Goal: Task Accomplishment & Management: Use online tool/utility

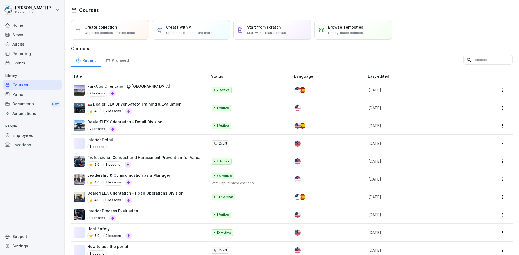
click at [149, 195] on p "DealerFLEX Orientation - Fixed Operations Division" at bounding box center [135, 193] width 96 height 6
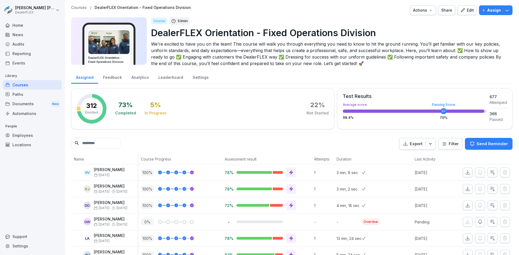
click at [429, 12] on icon "button" at bounding box center [431, 10] width 4 height 4
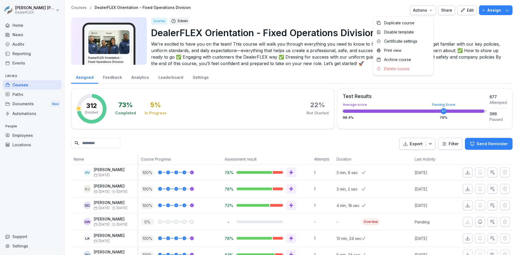
click at [25, 113] on html "[PERSON_NAME] DealerFLEX Home News Audits Reporting Events Library Courses Path…" at bounding box center [259, 127] width 519 height 255
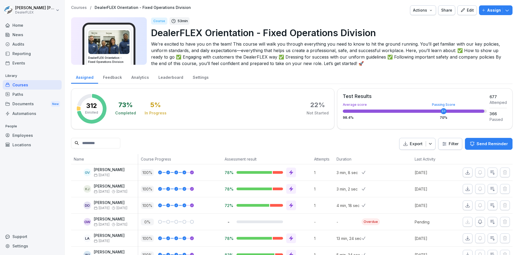
click at [22, 113] on div "Automations" at bounding box center [32, 113] width 59 height 9
click at [27, 114] on div "Automations" at bounding box center [32, 113] width 59 height 9
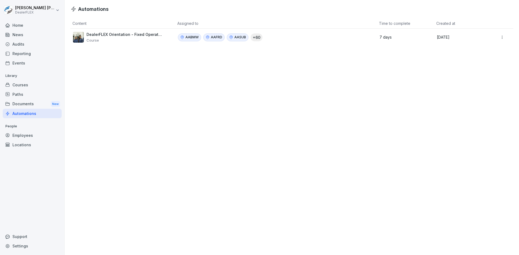
click at [253, 36] on p "+ 60" at bounding box center [257, 38] width 8 height 6
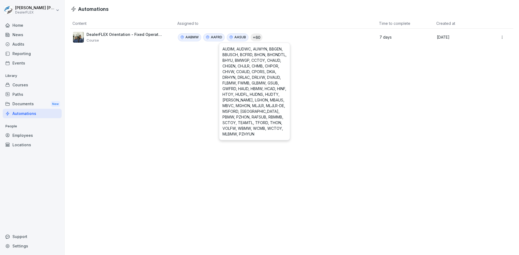
click at [136, 79] on div "Automations Content Assigned to Time to complete Created at DealerFLEX Orientat…" at bounding box center [292, 127] width 454 height 255
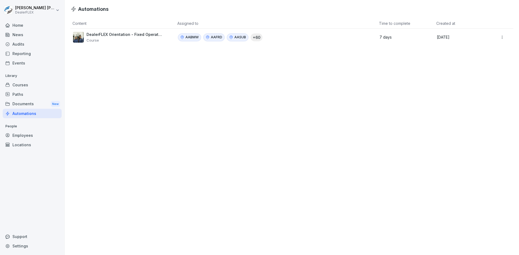
click at [11, 40] on div "Audits" at bounding box center [32, 43] width 59 height 9
click at [15, 36] on div "News" at bounding box center [32, 34] width 59 height 9
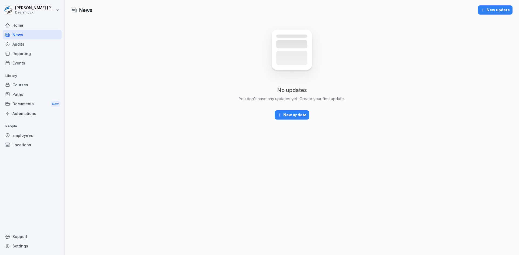
click at [24, 145] on div "Locations" at bounding box center [32, 144] width 59 height 9
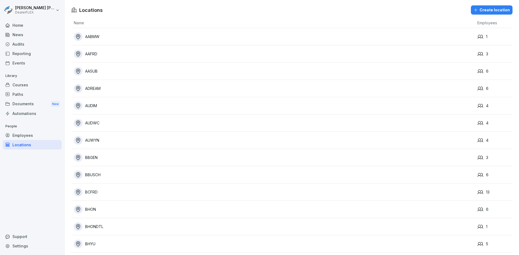
click at [483, 9] on div "Create location" at bounding box center [491, 10] width 36 height 6
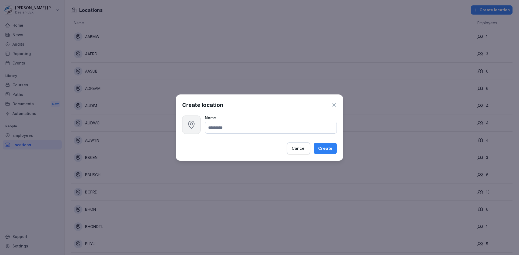
click at [234, 126] on input at bounding box center [271, 128] width 132 height 12
type input "****"
click at [326, 148] on div "Create" at bounding box center [325, 149] width 14 height 6
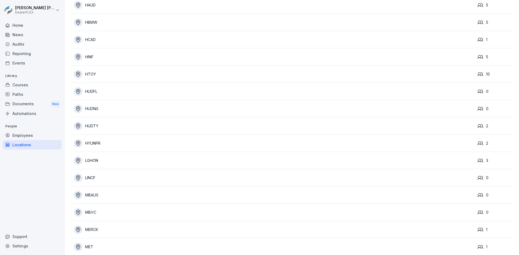
scroll to position [703, 0]
